Goal: Task Accomplishment & Management: Complete application form

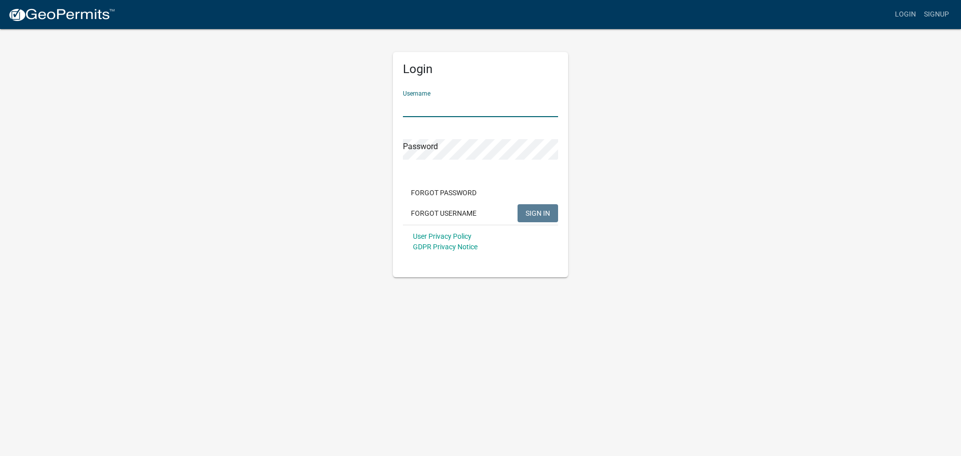
click at [447, 105] on input "Username" at bounding box center [480, 107] width 155 height 21
type input "dries"
click at [518, 204] on button "SIGN IN" at bounding box center [538, 213] width 41 height 18
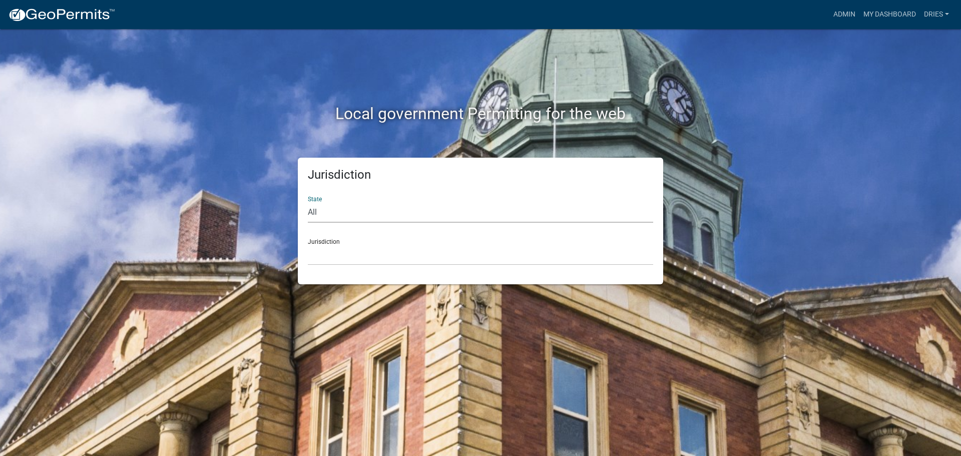
click at [407, 216] on select "All [US_STATE] [US_STATE] [US_STATE] [US_STATE] [US_STATE] [US_STATE] [US_STATE…" at bounding box center [480, 212] width 345 height 21
select select "[US_STATE]"
click at [308, 202] on select "All [US_STATE] [US_STATE] [US_STATE] [US_STATE] [US_STATE] [US_STATE] [US_STATE…" at bounding box center [480, 212] width 345 height 21
click at [357, 259] on select "[GEOGRAPHIC_DATA], [US_STATE] [GEOGRAPHIC_DATA], [US_STATE] [GEOGRAPHIC_DATA], …" at bounding box center [480, 255] width 345 height 21
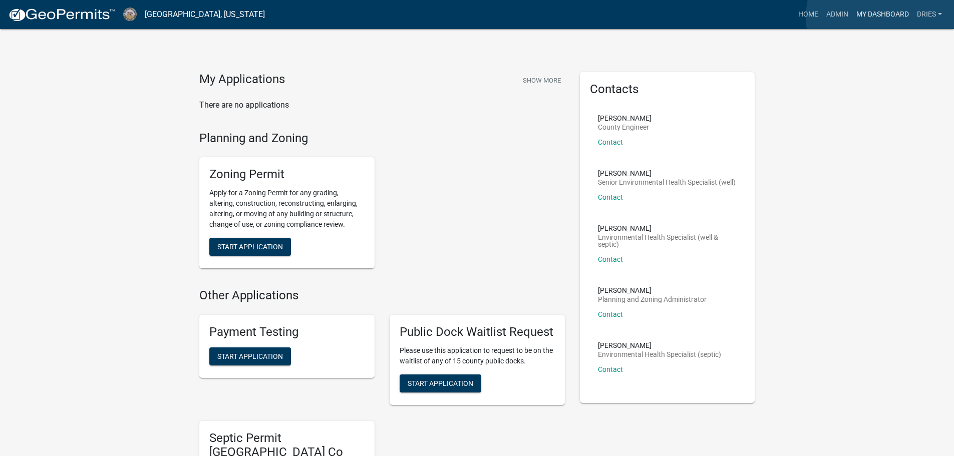
click at [882, 17] on link "My Dashboard" at bounding box center [882, 14] width 61 height 19
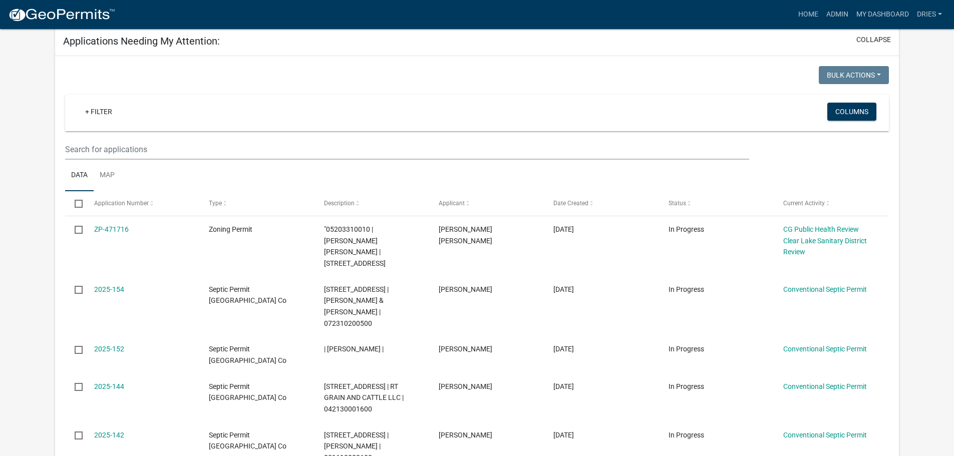
scroll to position [136, 0]
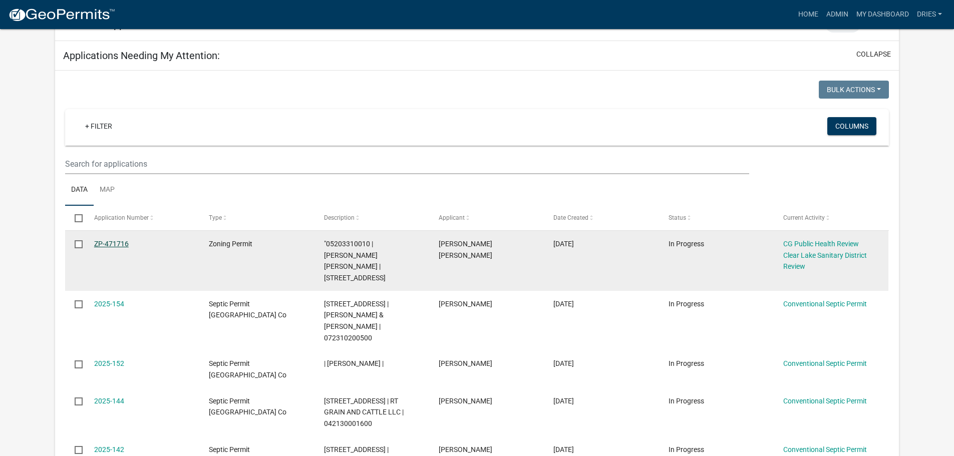
click at [112, 240] on link "ZP-471716" at bounding box center [111, 244] width 35 height 8
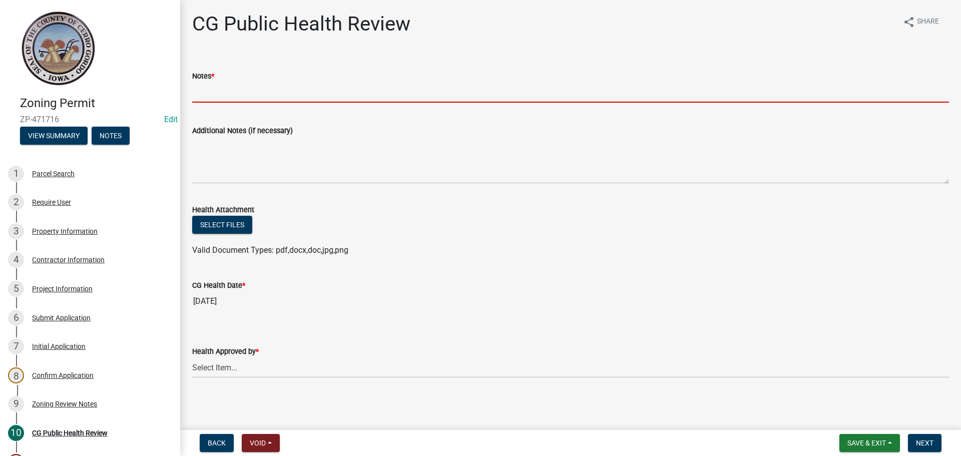
click at [210, 96] on input "Notes *" at bounding box center [570, 92] width 757 height 21
type input "NA"
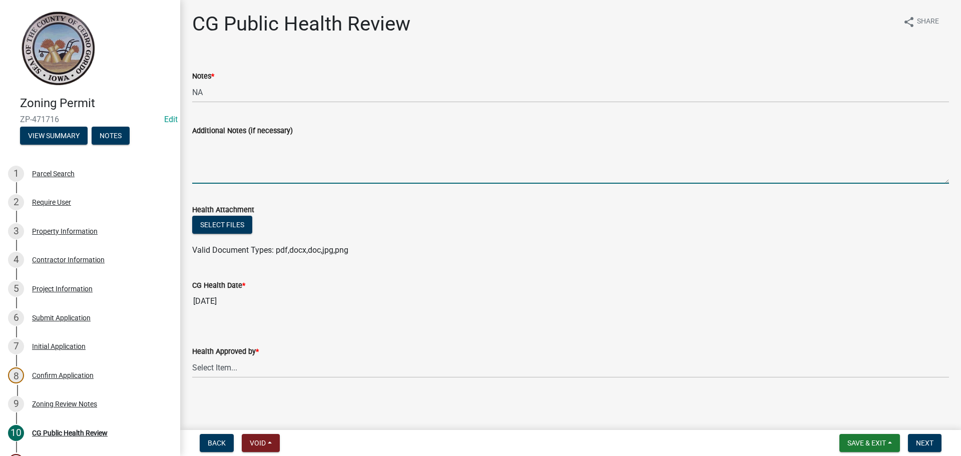
click at [238, 148] on textarea "Additional Notes (if necessary)" at bounding box center [570, 160] width 757 height 47
type textarea "Dwelling addition on existing footprint"
click at [335, 372] on select "Select Item... [PERSON_NAME] [PERSON_NAME] [PERSON_NAME]" at bounding box center [570, 367] width 757 height 21
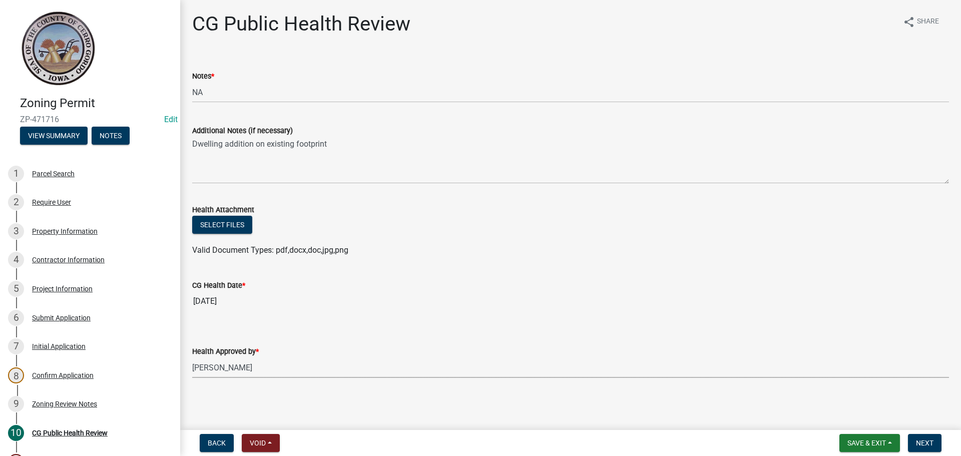
click at [192, 357] on select "Select Item... [PERSON_NAME] [PERSON_NAME] [PERSON_NAME]" at bounding box center [570, 367] width 757 height 21
select select "037176cc-34bf-4da4-b28d-ae68c61bb9b8"
click at [930, 446] on span "Next" at bounding box center [925, 443] width 18 height 8
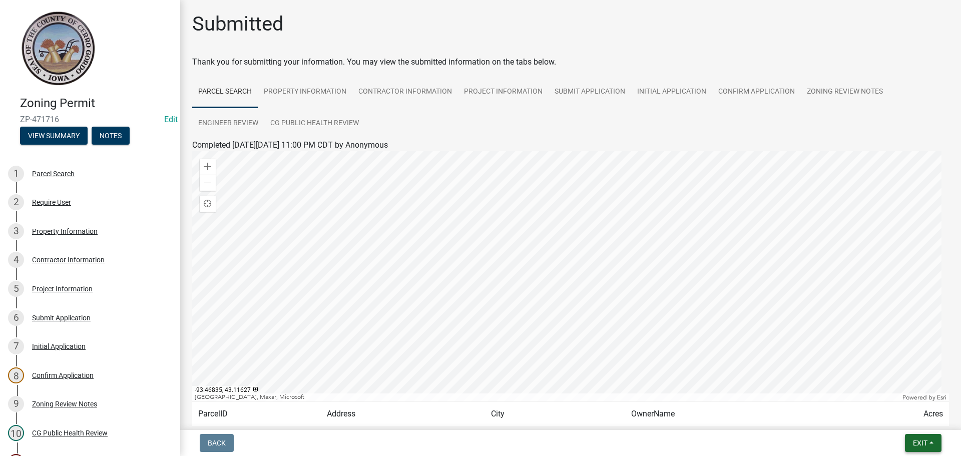
click at [929, 448] on button "Exit" at bounding box center [923, 443] width 37 height 18
click at [899, 417] on button "Save & Exit" at bounding box center [902, 417] width 80 height 24
